Goal: Information Seeking & Learning: Learn about a topic

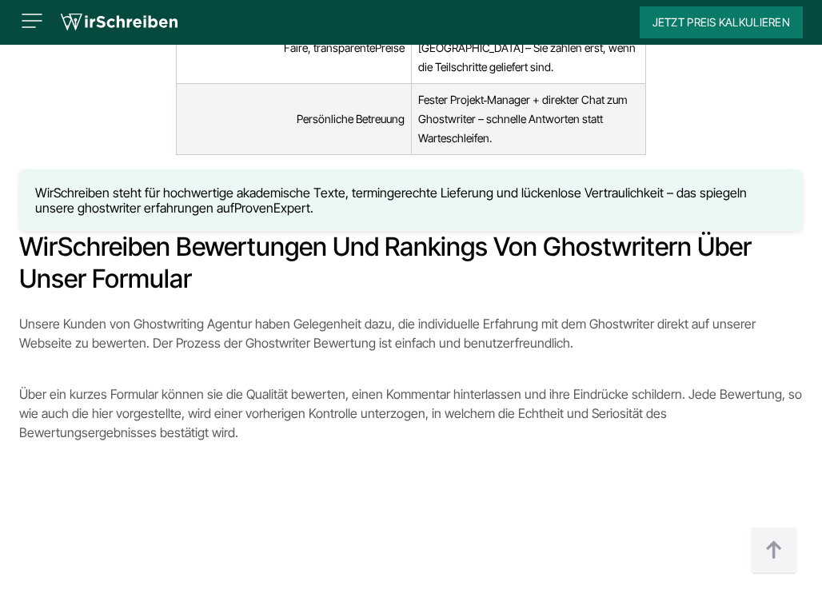
scroll to position [5583, 0]
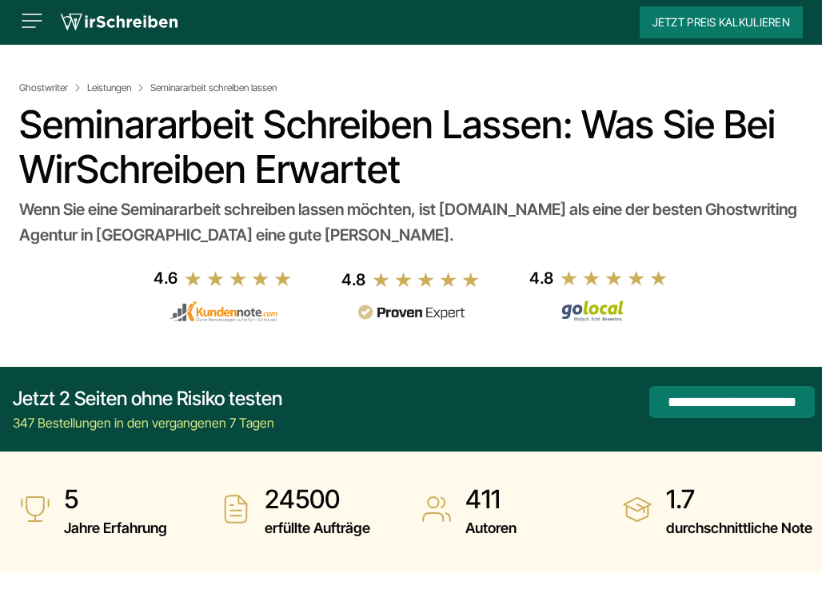
click at [41, 17] on img at bounding box center [32, 21] width 26 height 26
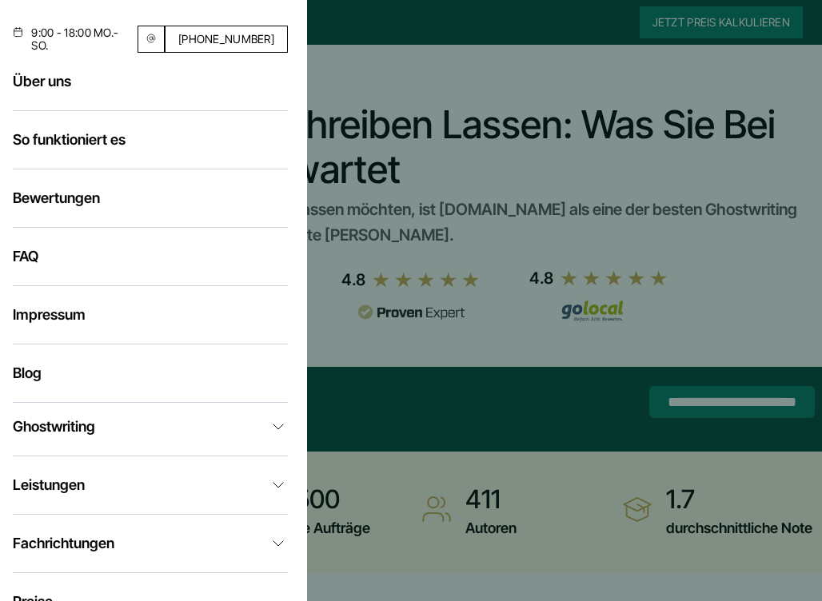
scroll to position [83, 0]
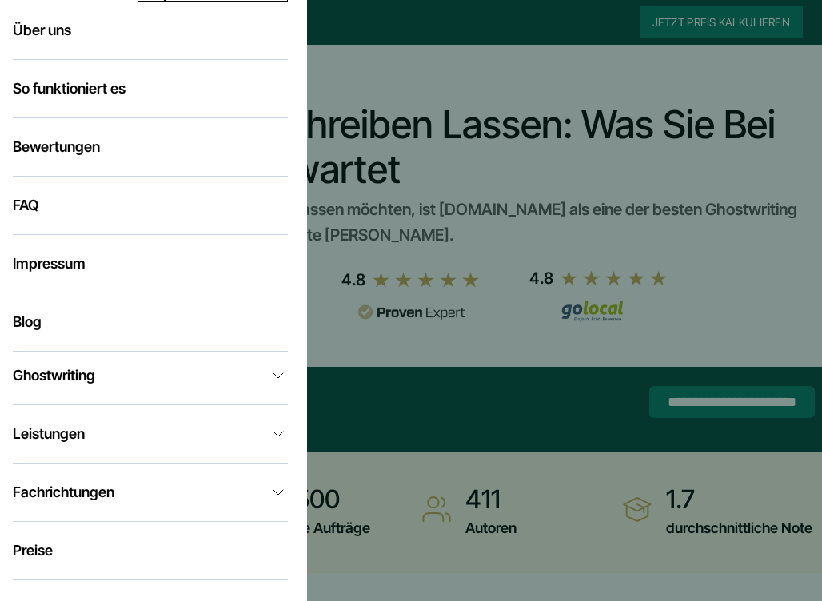
click at [106, 385] on link "Ghostwriting" at bounding box center [150, 375] width 275 height 19
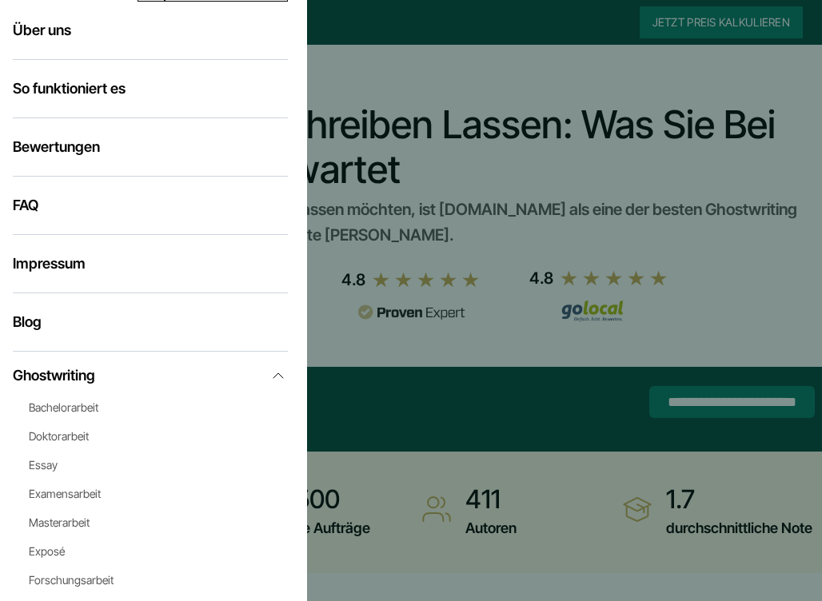
click at [88, 414] on link "Bachelorarbeit" at bounding box center [64, 407] width 70 height 14
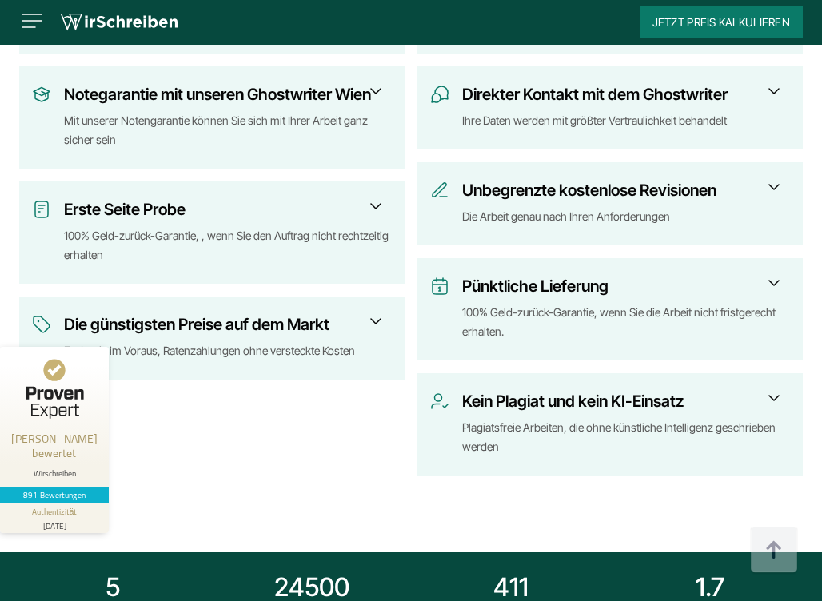
scroll to position [896, 0]
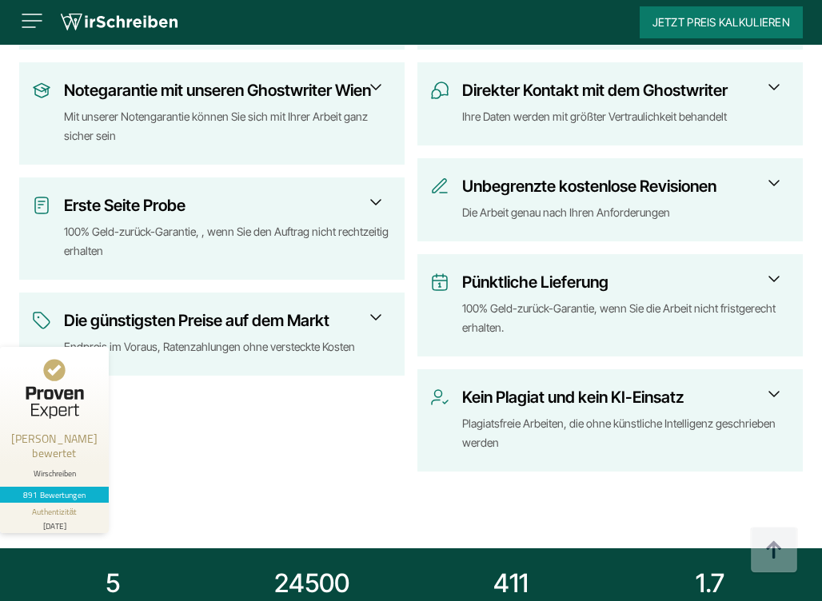
click at [774, 398] on span at bounding box center [773, 393] width 19 height 19
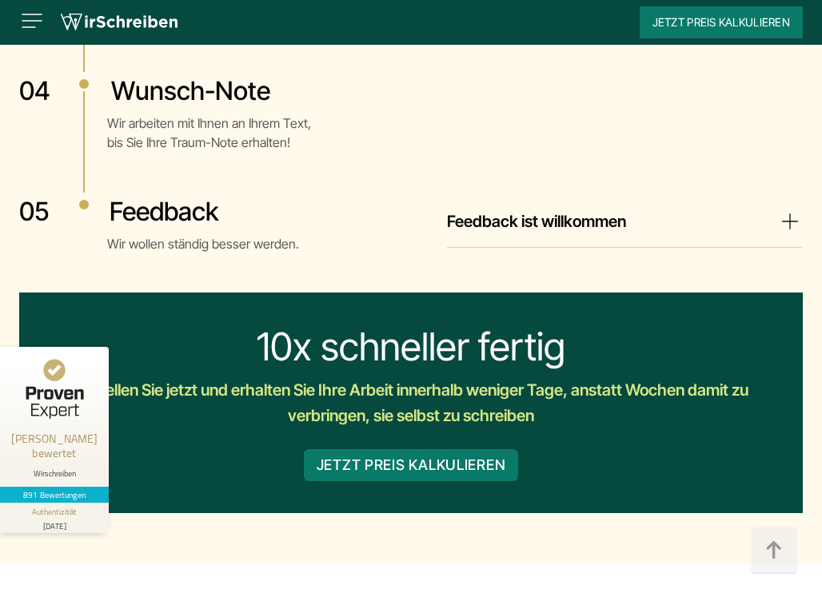
scroll to position [4068, 0]
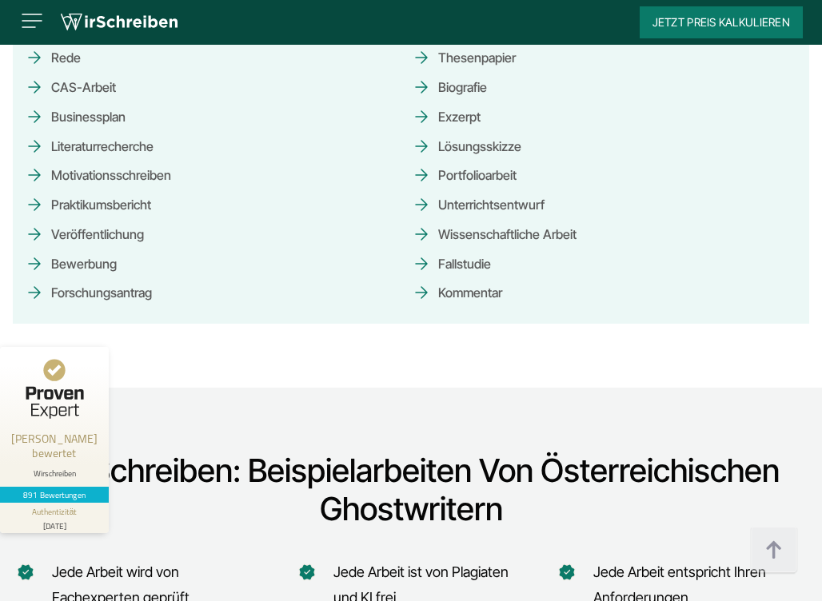
scroll to position [8920, 0]
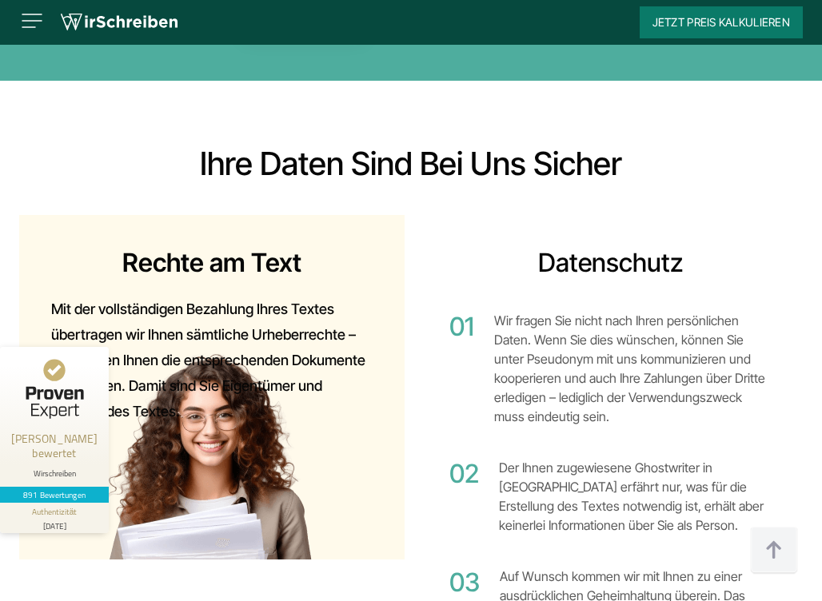
scroll to position [11014, 0]
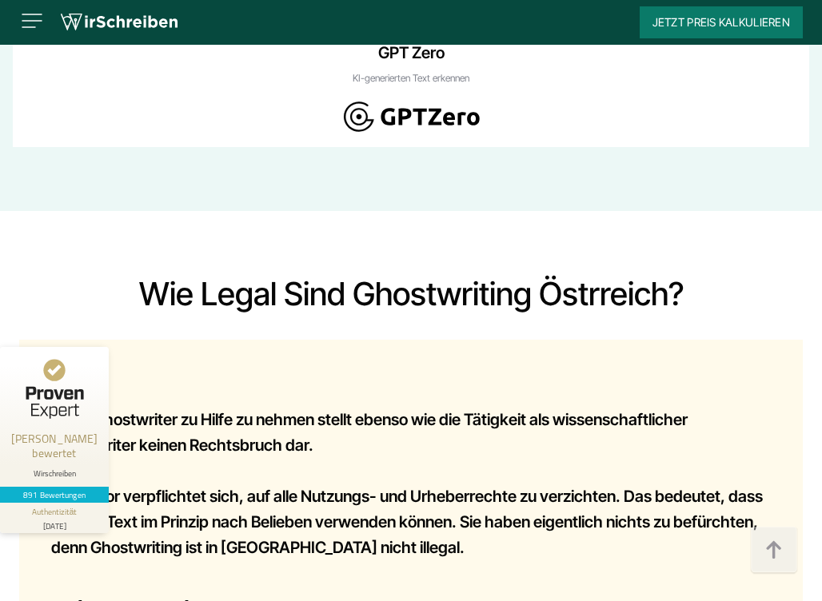
scroll to position [12322, 0]
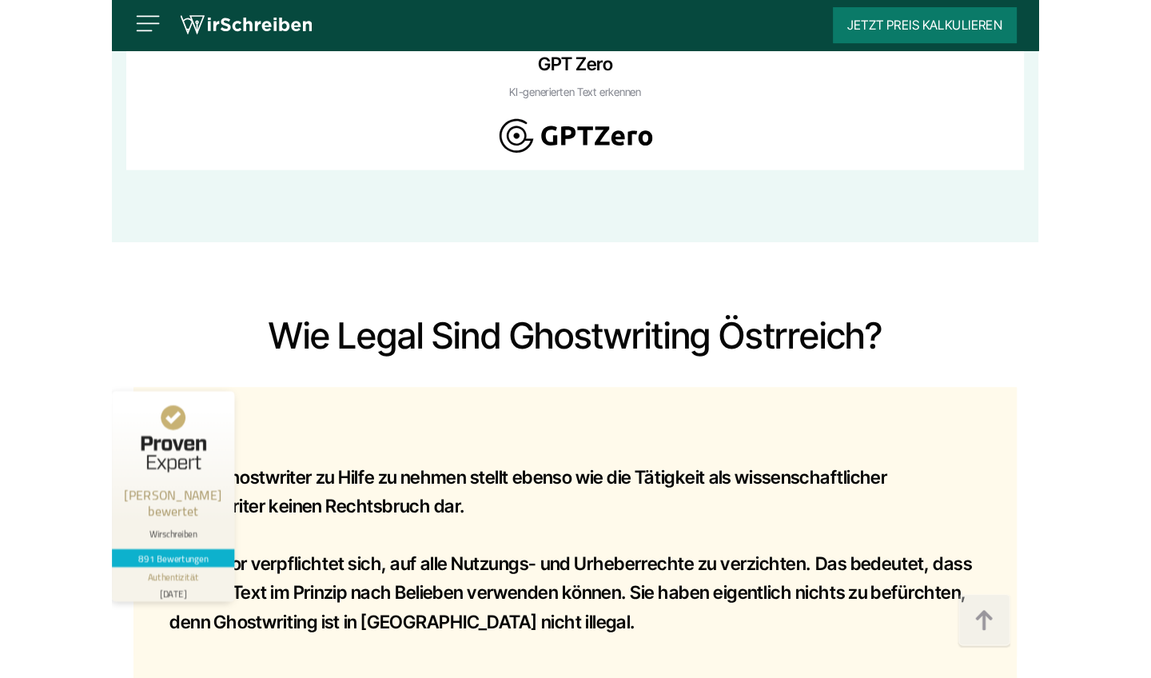
scroll to position [12304, 0]
